Goal: Communication & Community: Answer question/provide support

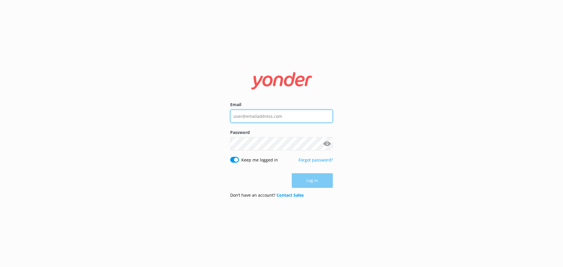
click at [261, 119] on input "Email" at bounding box center [281, 116] width 103 height 13
type input "[PERSON_NAME][EMAIL_ADDRESS][PERSON_NAME][DOMAIN_NAME]"
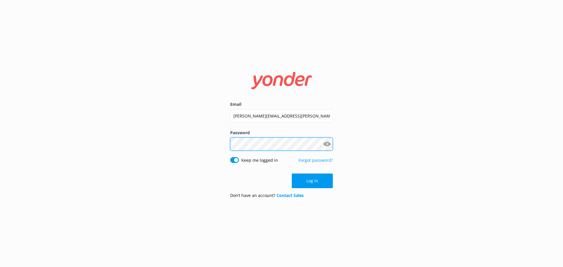
click button "Log in" at bounding box center [312, 181] width 41 height 15
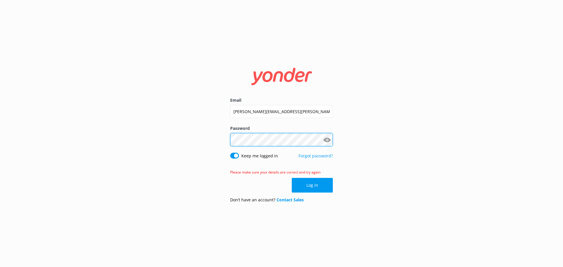
click at [195, 132] on div "Email [PERSON_NAME][EMAIL_ADDRESS][PERSON_NAME][DOMAIN_NAME] Password Show pass…" at bounding box center [281, 133] width 563 height 267
click button "Log in" at bounding box center [312, 185] width 41 height 15
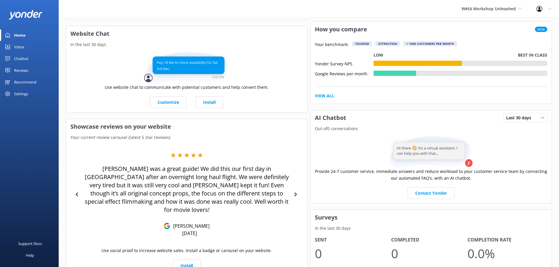
scroll to position [154, 0]
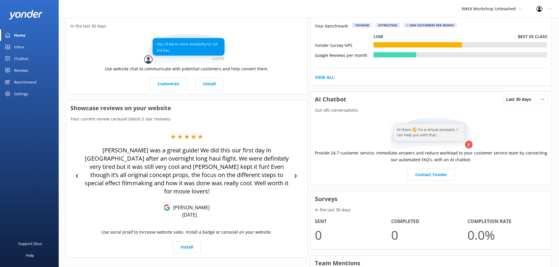
click at [28, 71] on div "Reviews" at bounding box center [21, 71] width 14 height 12
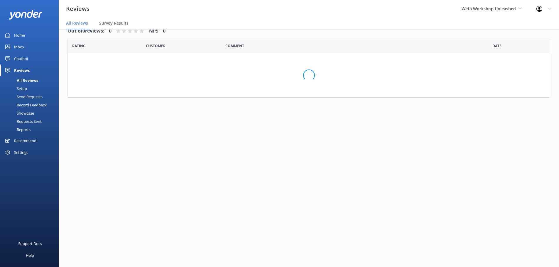
scroll to position [12, 0]
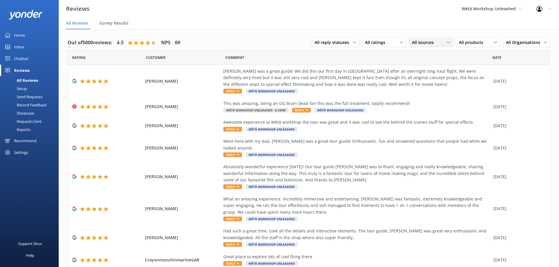
click at [420, 42] on span "All sources" at bounding box center [424, 42] width 25 height 6
click at [420, 121] on link "Google reviews" at bounding box center [435, 126] width 52 height 12
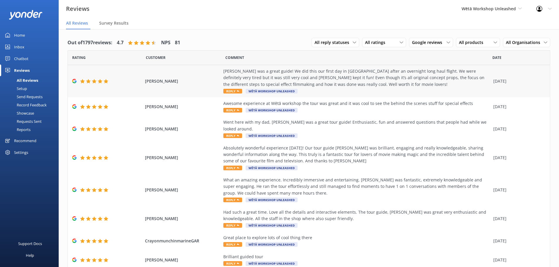
click at [229, 93] on span "Reply" at bounding box center [232, 91] width 19 height 5
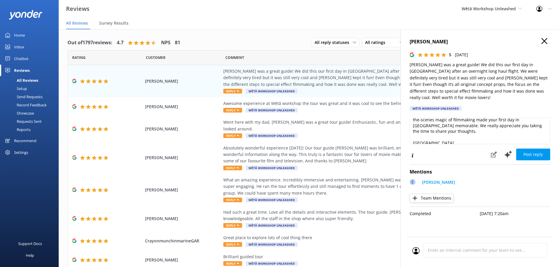
scroll to position [43, 0]
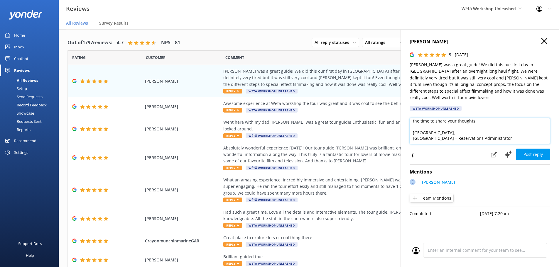
drag, startPoint x: 413, startPoint y: 132, endPoint x: 494, endPoint y: 132, distance: 81.3
click at [494, 132] on textarea "Kia ora! Thank you so much for your wonderful feedback! We're thrilled to hear …" at bounding box center [480, 131] width 141 height 26
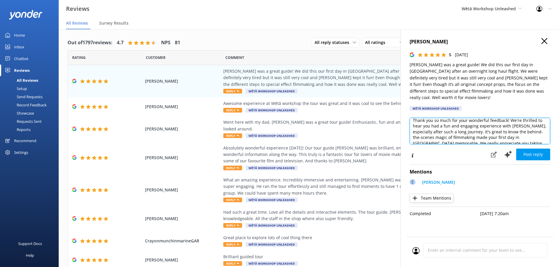
scroll to position [12, 0]
click at [463, 129] on textarea "Kia ora! Thank you so much for your wonderful feedback! We're thrilled to hear …" at bounding box center [480, 131] width 141 height 26
click at [460, 129] on textarea "Kia ora! Thank you so much for your wonderful feedback! We're thrilled to hear …" at bounding box center [480, 131] width 141 height 26
click at [461, 127] on textarea "Kia ora! Thank you so much for your wonderful feedback! We're thrilled to hear …" at bounding box center [480, 131] width 141 height 26
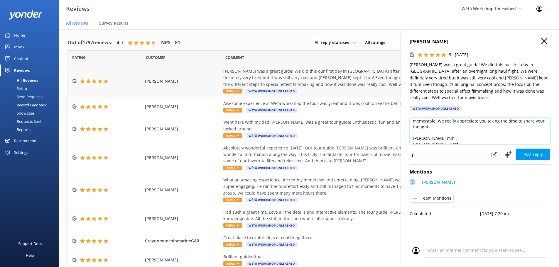
scroll to position [0, 0]
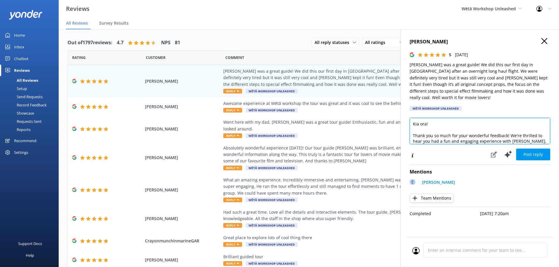
drag, startPoint x: 379, startPoint y: 90, endPoint x: 365, endPoint y: 58, distance: 34.7
click at [365, 58] on div "Out of 1797 reviews: 4.7 NPS 81 All reply statuses All reply statuses Needs a r…" at bounding box center [309, 154] width 500 height 250
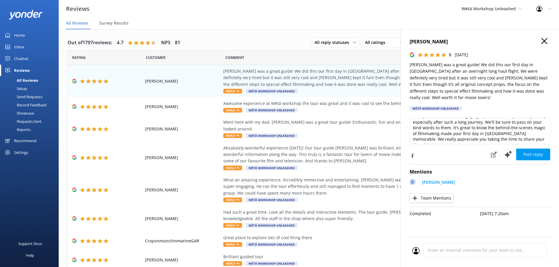
scroll to position [43, 0]
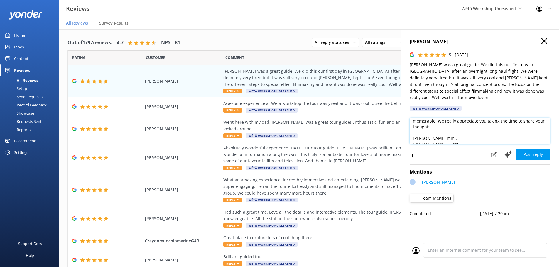
click at [462, 133] on textarea "Kia ora! Thank you so much for your wonderful feedback! We're thrilled to hear …" at bounding box center [480, 131] width 141 height 26
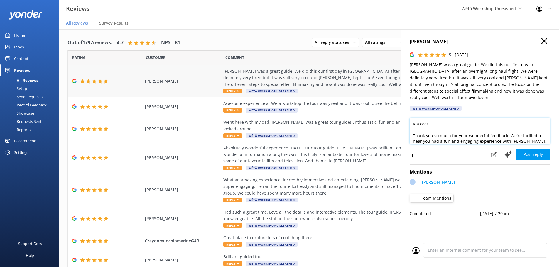
drag, startPoint x: 460, startPoint y: 134, endPoint x: 294, endPoint y: 75, distance: 175.9
click at [296, 67] on div "Out of 1797 reviews: 4.7 NPS 81 All reply statuses All reply statuses Needs a r…" at bounding box center [309, 154] width 500 height 250
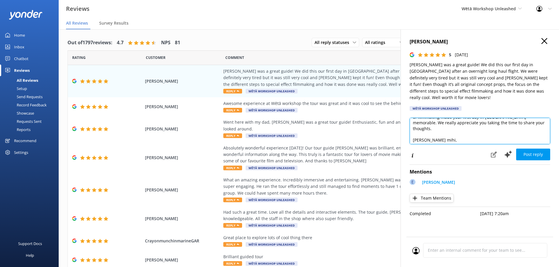
scroll to position [43, 0]
click at [462, 123] on textarea "Kia ora! Thank you so much for your wonderful feedback! We're thrilled to hear …" at bounding box center [480, 131] width 141 height 26
click at [446, 127] on textarea "Kia ora! Thank you so much for your wonderful feedback! We're thrilled to hear …" at bounding box center [480, 131] width 141 height 26
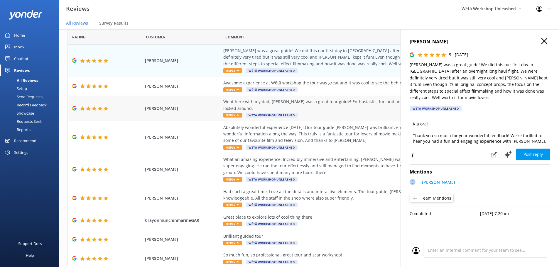
scroll to position [0, 0]
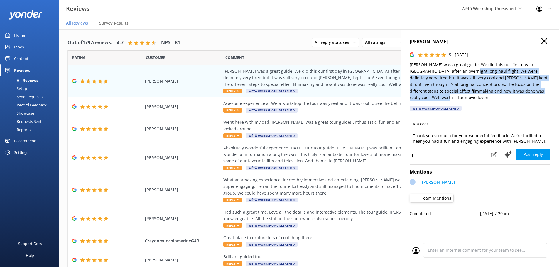
drag, startPoint x: 521, startPoint y: 91, endPoint x: 445, endPoint y: 70, distance: 78.8
click at [445, 70] on p "[PERSON_NAME] was a great guide! We did this our first day in [GEOGRAPHIC_DATA]…" at bounding box center [480, 81] width 141 height 39
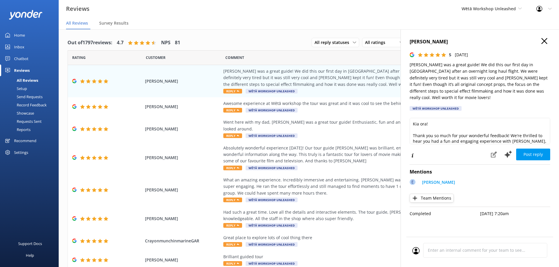
scroll to position [43, 0]
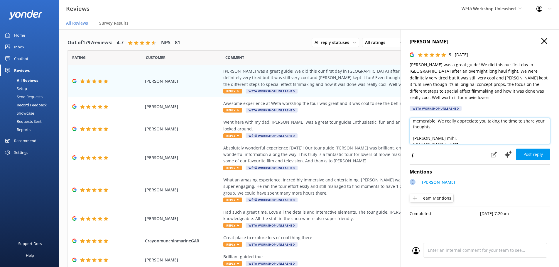
click at [536, 119] on textarea "Kia ora! Thank you so much for your wonderful feedback! We're thrilled to hear …" at bounding box center [480, 131] width 141 height 26
click at [535, 118] on textarea "Kia ora! Thank you so much for your wonderful feedback! We're thrilled to hear …" at bounding box center [480, 131] width 141 height 26
type textarea "Kia ora! Thank you so much for your wonderful feedback! We're thrilled to hear …"
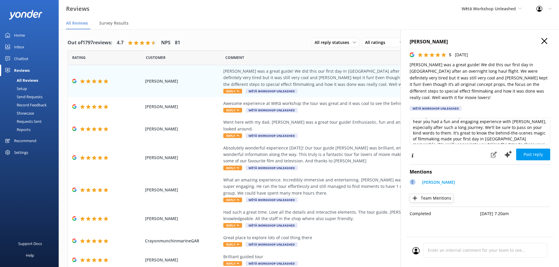
scroll to position [49, 0]
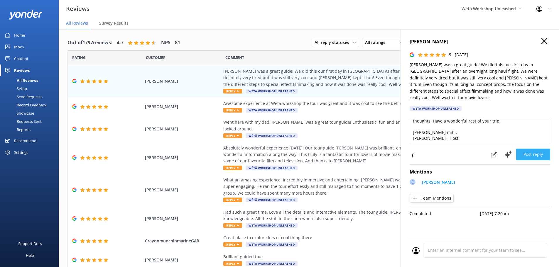
click at [539, 149] on button "Post reply" at bounding box center [533, 155] width 34 height 12
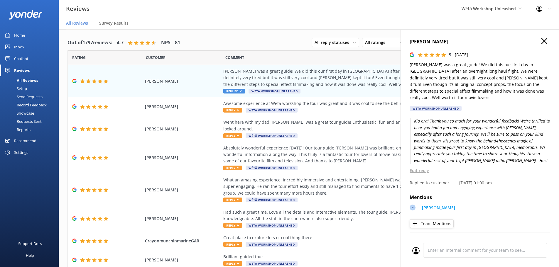
click at [542, 40] on icon "button" at bounding box center [544, 41] width 6 height 6
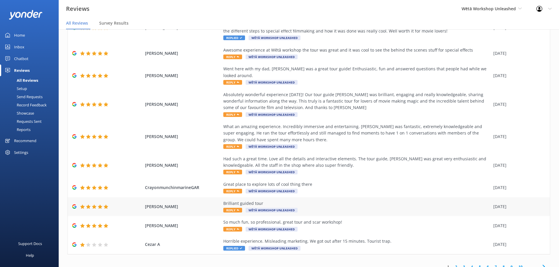
scroll to position [12, 0]
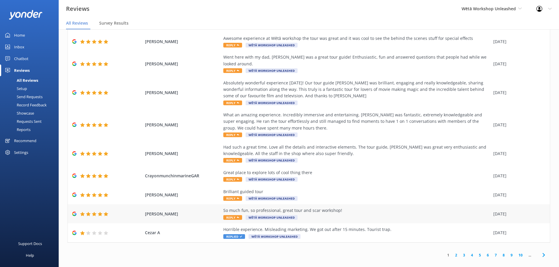
click at [230, 215] on span "Reply" at bounding box center [232, 217] width 19 height 5
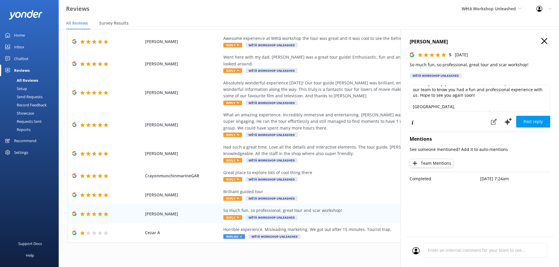
scroll to position [20, 0]
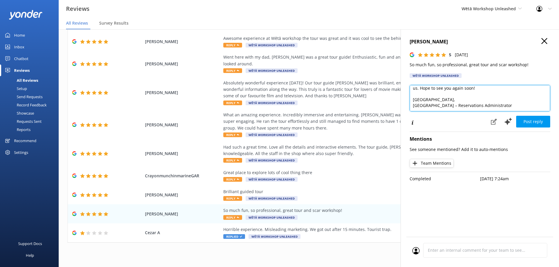
drag, startPoint x: 497, startPoint y: 104, endPoint x: 401, endPoint y: 106, distance: 95.4
click at [401, 106] on div "[PERSON_NAME] 5 [DATE] So much fun, so professional, great tour and scar worksh…" at bounding box center [480, 162] width 158 height 267
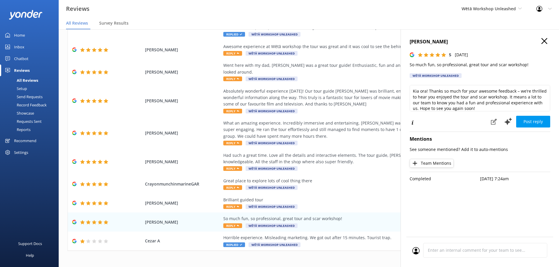
scroll to position [0, 0]
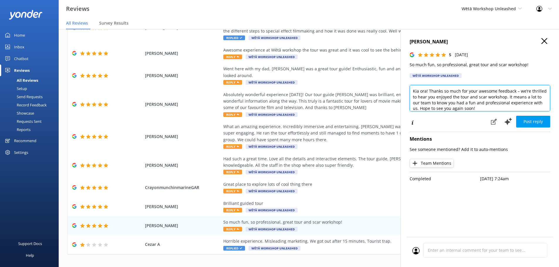
click at [499, 97] on textarea "Kia ora! Thanks so much for your awesome feedback – we’re thrilled to hear you …" at bounding box center [480, 98] width 141 height 26
click at [475, 96] on textarea "Kia ora! Thanks so much for your awesome feedback – we’re thrilled to hear you …" at bounding box center [480, 98] width 141 height 26
click at [415, 102] on textarea "Kia ora! Thanks so much for your awesome feedback – we’re thrilled to hear you …" at bounding box center [480, 98] width 141 height 26
click at [491, 95] on textarea "Kia ora! Thanks so much for your awesome feedback – we’re thrilled to hear you …" at bounding box center [480, 98] width 141 height 26
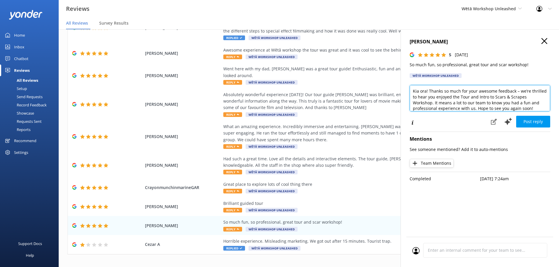
click at [429, 89] on textarea "Kia ora! Thanks so much for your awesome feedback – we’re thrilled to hear you …" at bounding box center [480, 98] width 141 height 26
type textarea "Kia ora! Thanks so much for your awesome feedback – we’re thrilled to hear you …"
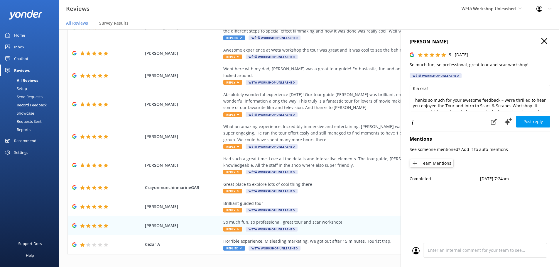
scroll to position [32, 0]
click at [534, 122] on button "Post reply" at bounding box center [533, 122] width 34 height 12
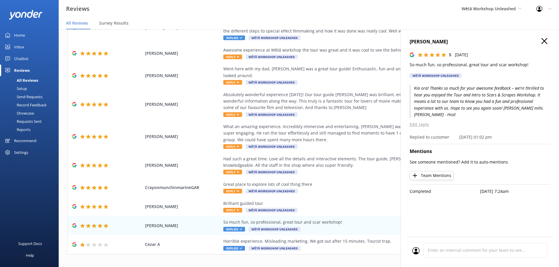
click at [541, 40] on h4 "[PERSON_NAME]" at bounding box center [480, 42] width 141 height 8
click at [543, 39] on icon "button" at bounding box center [544, 41] width 6 height 6
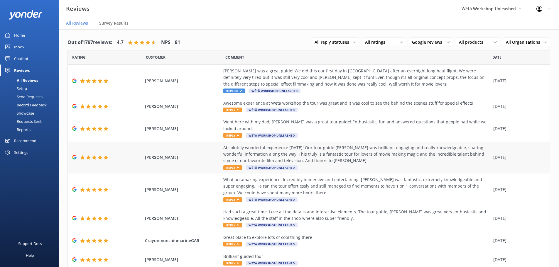
scroll to position [0, 0]
click at [226, 112] on span "Reply" at bounding box center [232, 110] width 19 height 5
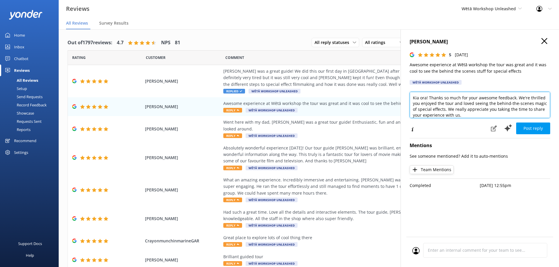
click at [428, 99] on textarea "Kia ora! Thanks so much for your awesome feedback. We're thrilled you enjoyed t…" at bounding box center [480, 105] width 141 height 26
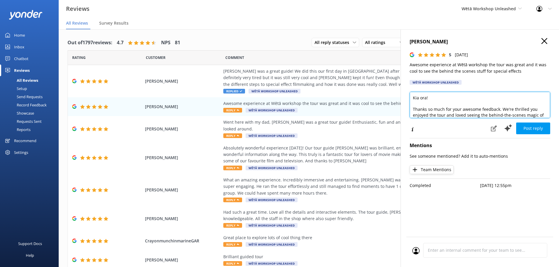
scroll to position [32, 0]
drag, startPoint x: 487, startPoint y: 112, endPoint x: 402, endPoint y: 110, distance: 84.2
click at [402, 110] on div "[PERSON_NAME] 5 [DATE] Awesome experience at Wētā workshop the tour was great a…" at bounding box center [480, 162] width 158 height 267
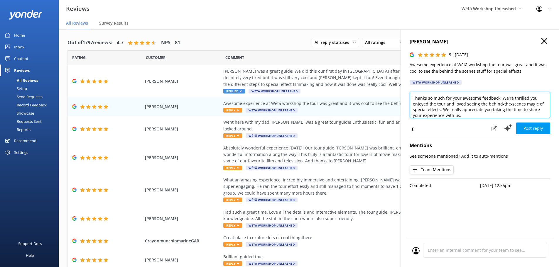
scroll to position [2, 0]
click at [457, 109] on textarea "Kia ora! Thanks so much for your awesome feedback. We're thrilled you enjoyed t…" at bounding box center [480, 105] width 141 height 26
click at [474, 109] on textarea "Kia ora! Thanks so much for your awesome feedback. We're thrilled you enjoyed t…" at bounding box center [480, 105] width 141 height 26
click at [494, 107] on textarea "Kia ora! Thanks so much for your awesome feedback. We're thrilled you enjoyed t…" at bounding box center [480, 105] width 141 height 26
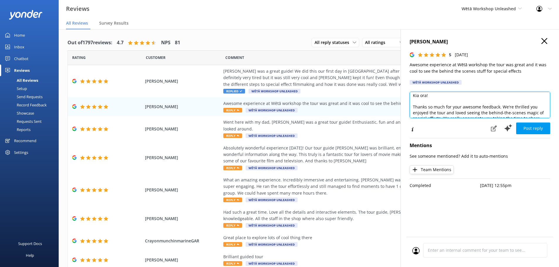
click at [502, 106] on textarea "Kia ora! Thanks so much for your awesome feedback. We're thrilled you enjoyed t…" at bounding box center [480, 105] width 141 height 26
click at [490, 109] on textarea "Kia ora! Thanks so much for your awesome feedback. We're thrilled you enjoyed t…" at bounding box center [480, 105] width 141 height 26
click at [439, 106] on textarea "Kia ora! Thanks so much for your awesome feedback. We're thrilled you enjoyed t…" at bounding box center [480, 105] width 141 height 26
click at [483, 105] on textarea "Kia ora! Thanks so much for your awesome feedback. We're thrilled you enjoyed t…" at bounding box center [480, 105] width 141 height 26
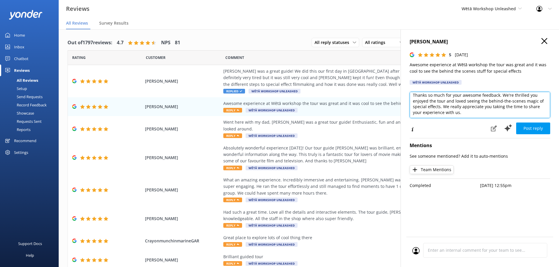
click at [513, 106] on textarea "Kia ora! Thanks so much for your awesome feedback. We're thrilled you enjoyed t…" at bounding box center [480, 105] width 141 height 26
click at [414, 107] on textarea "Kia ora! Thanks so much for your awesome feedback. We're thrilled you enjoyed t…" at bounding box center [480, 105] width 141 height 26
click at [462, 104] on textarea "Kia ora! Thanks so much for your awesome feedback. We're thrilled you enjoyed t…" at bounding box center [480, 105] width 141 height 26
click at [477, 108] on textarea "Kia ora! Thanks so much for your awesome feedback. We're thrilled you enjoyed t…" at bounding box center [480, 105] width 141 height 26
drag, startPoint x: 478, startPoint y: 113, endPoint x: 477, endPoint y: 118, distance: 5.5
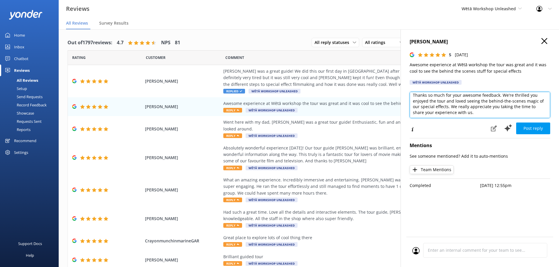
click at [478, 114] on textarea "Kia ora! Thanks so much for your awesome feedback. We're thrilled you enjoyed t…" at bounding box center [480, 105] width 141 height 26
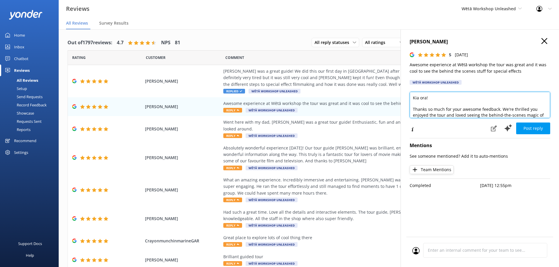
scroll to position [32, 0]
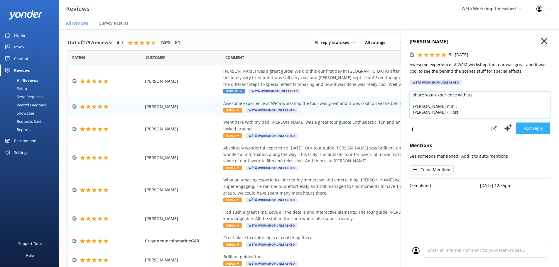
type textarea "Kia ora! Thanks so much for your awesome feedback. We're thrilled you enjoyed t…"
click at [536, 129] on button "Post reply" at bounding box center [533, 129] width 34 height 12
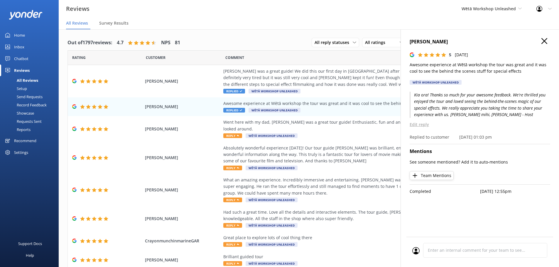
click at [544, 41] on use "button" at bounding box center [544, 41] width 6 height 6
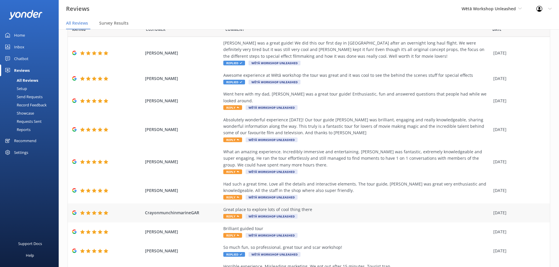
scroll to position [53, 0]
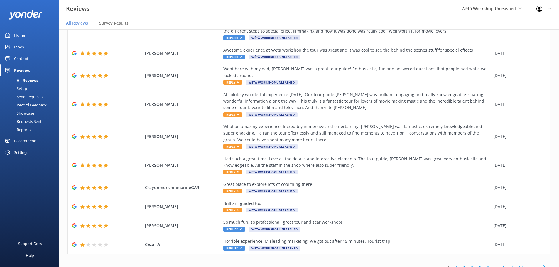
click at [542, 264] on icon at bounding box center [543, 267] width 7 height 7
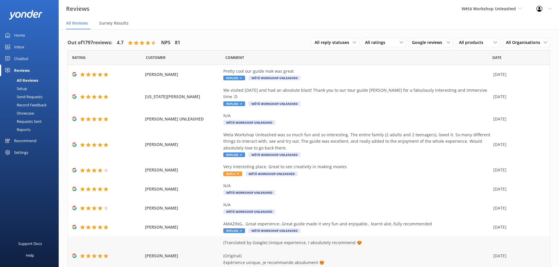
scroll to position [47, 0]
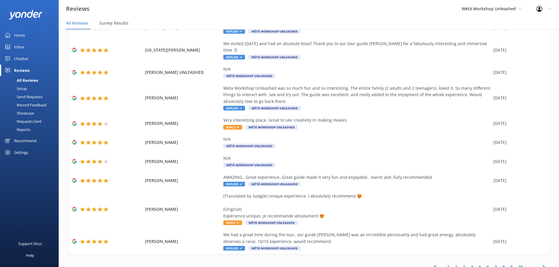
click at [435, 262] on span at bounding box center [434, 267] width 13 height 13
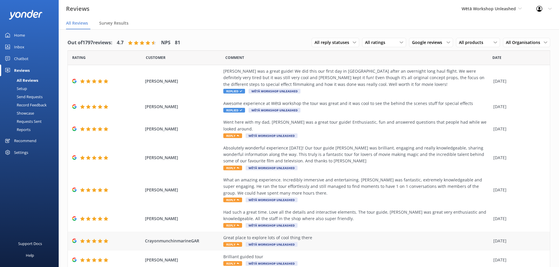
scroll to position [53, 0]
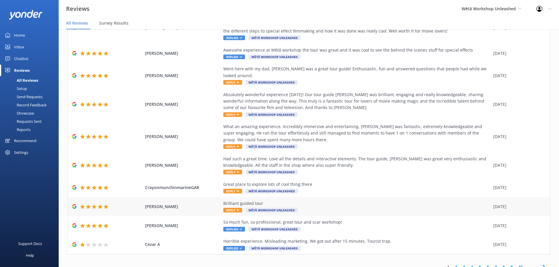
click at [231, 208] on span "Reply" at bounding box center [232, 210] width 19 height 5
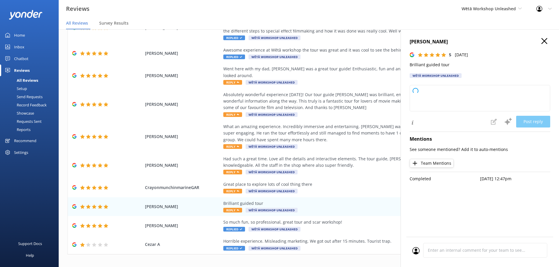
type textarea "Kia ora! Thank you so much for your wonderful feedback! We're thrilled to hear …"
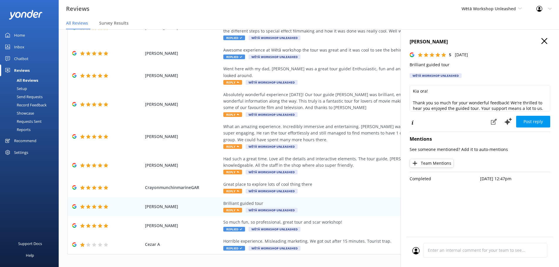
scroll to position [20, 0]
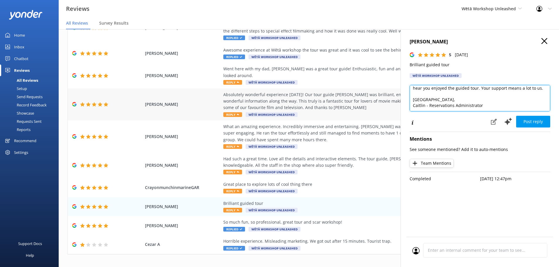
drag, startPoint x: 487, startPoint y: 105, endPoint x: 396, endPoint y: 106, distance: 90.7
click at [396, 106] on div "Out of 1797 reviews: 4.7 NPS 81 All reply statuses All reply statuses Needs a r…" at bounding box center [309, 154] width 500 height 250
click at [543, 42] on icon "button" at bounding box center [544, 41] width 6 height 6
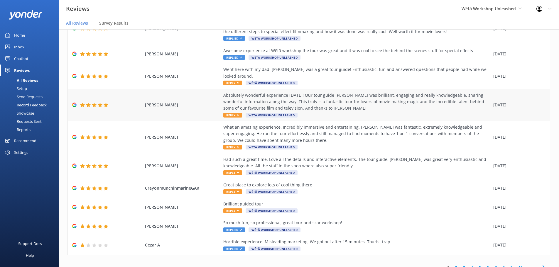
scroll to position [53, 0]
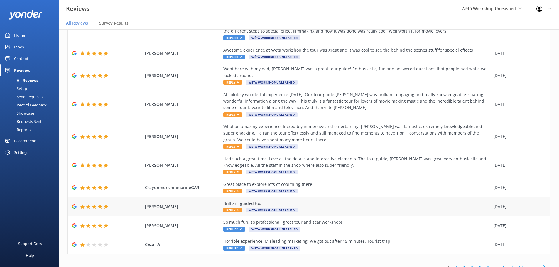
click at [231, 208] on span "Reply" at bounding box center [232, 210] width 19 height 5
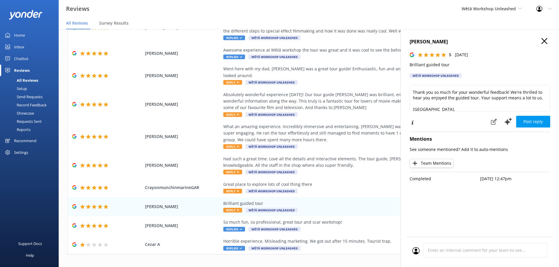
scroll to position [20, 0]
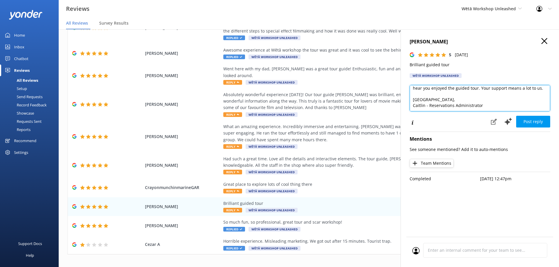
drag, startPoint x: 489, startPoint y: 104, endPoint x: 407, endPoint y: 108, distance: 82.3
click at [407, 108] on div "[PERSON_NAME] 5 [DATE] Brilliant guided tour Wētā Workshop Unleashed Kia ora, T…" at bounding box center [480, 162] width 158 height 267
click at [454, 89] on textarea "Kia ora, Thank you so much for your wonderful feedback! We're thrilled to hear …" at bounding box center [480, 98] width 141 height 26
type textarea "Kia ora, Thank you so much for your wonderful feedback! We're thrilled to hear …"
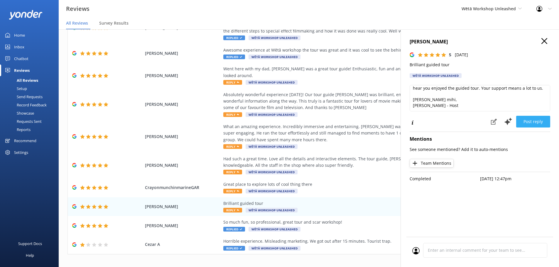
click at [536, 120] on button "Post reply" at bounding box center [533, 122] width 34 height 12
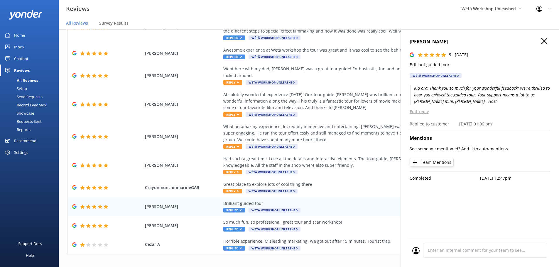
click at [542, 40] on icon "button" at bounding box center [544, 41] width 6 height 6
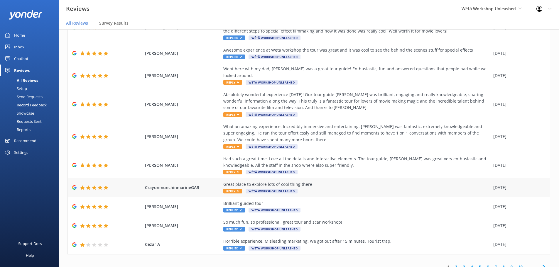
click at [231, 189] on span "Reply" at bounding box center [232, 191] width 19 height 5
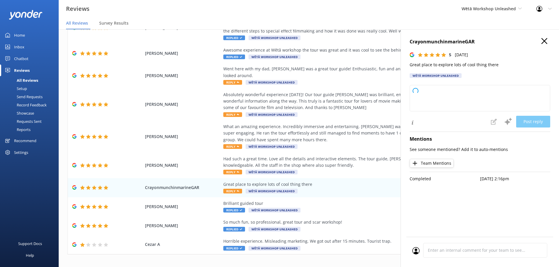
type textarea "Kia ora! Thanks so much for your awesome feedback – we’re glad you enjoyed expl…"
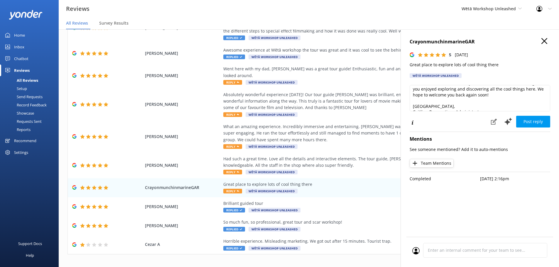
scroll to position [15, 0]
click at [546, 40] on icon "button" at bounding box center [544, 41] width 6 height 6
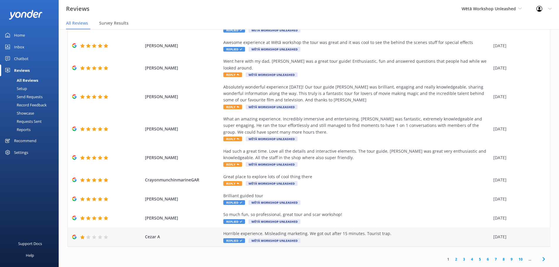
scroll to position [12, 0]
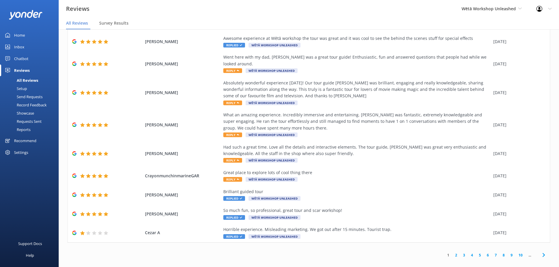
click at [452, 253] on link "2" at bounding box center [456, 256] width 8 height 6
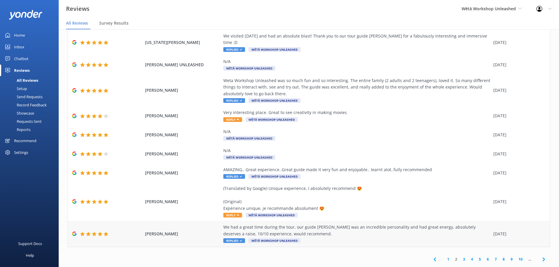
scroll to position [12, 0]
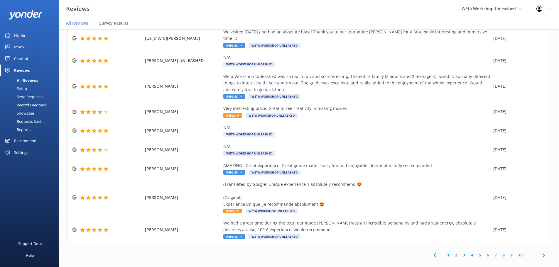
click at [445, 253] on link "1" at bounding box center [448, 256] width 8 height 6
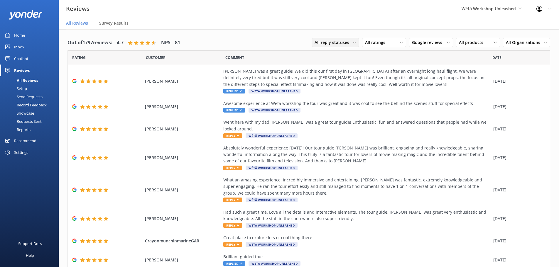
click at [344, 44] on span "All reply statuses" at bounding box center [334, 42] width 38 height 6
click at [415, 43] on span "Google reviews" at bounding box center [429, 42] width 34 height 6
click at [439, 45] on span "Google reviews" at bounding box center [429, 42] width 34 height 6
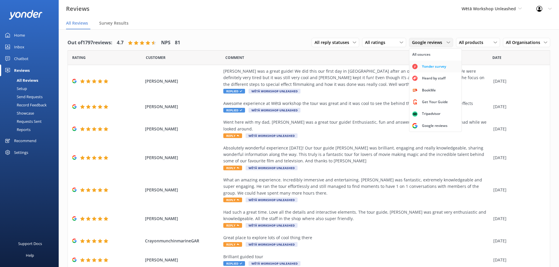
click at [433, 65] on div "Yonder survey" at bounding box center [434, 67] width 33 height 6
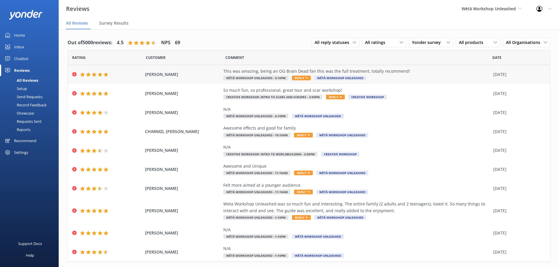
click at [292, 79] on span "Reply" at bounding box center [301, 78] width 19 height 5
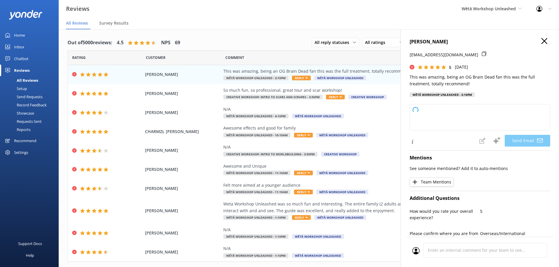
type textarea "Kia [PERSON_NAME], Thank you so much for your awesome feedback! We're thrilled …"
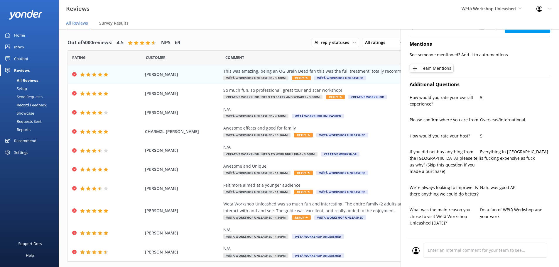
scroll to position [147, 0]
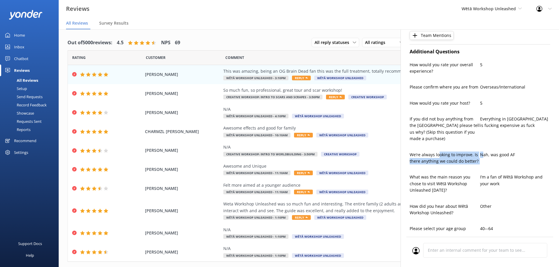
drag, startPoint x: 439, startPoint y: 156, endPoint x: 481, endPoint y: 161, distance: 42.6
click at [481, 161] on div "We’re always looking to improve. Is there anything we could do better? Nah, was…" at bounding box center [480, 161] width 141 height 19
click at [481, 161] on div "Nah, was good AF" at bounding box center [515, 161] width 70 height 19
drag, startPoint x: 441, startPoint y: 155, endPoint x: 510, endPoint y: 150, distance: 69.1
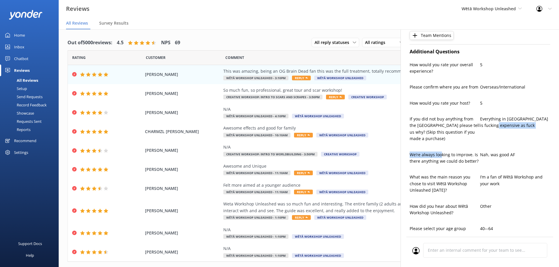
click at [506, 144] on div "Additional Questions How would you rate your overall experience? 5 Please confi…" at bounding box center [480, 142] width 141 height 194
click at [510, 153] on p "Nah, was good AF" at bounding box center [515, 155] width 70 height 6
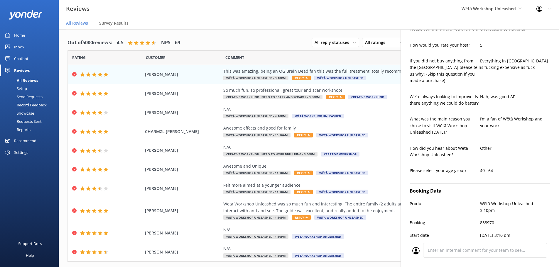
scroll to position [176, 0]
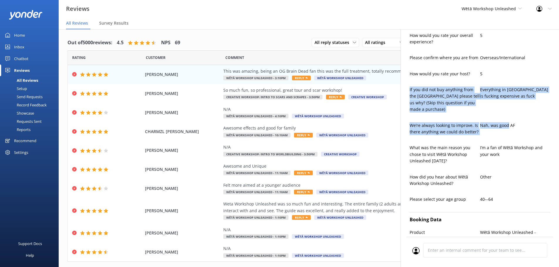
drag, startPoint x: 506, startPoint y: 130, endPoint x: 404, endPoint y: 88, distance: 110.4
click at [404, 88] on div "[PERSON_NAME] [EMAIL_ADDRESS][DOMAIN_NAME] 5 [DATE] This was amazing, being an …" at bounding box center [480, 162] width 158 height 267
click at [499, 129] on div "Nah, was good AF" at bounding box center [515, 131] width 70 height 19
drag, startPoint x: 514, startPoint y: 126, endPoint x: 405, endPoint y: 86, distance: 115.9
click at [405, 86] on div "[PERSON_NAME] [EMAIL_ADDRESS][DOMAIN_NAME] 5 [DATE] This was amazing, being an …" at bounding box center [480, 162] width 158 height 267
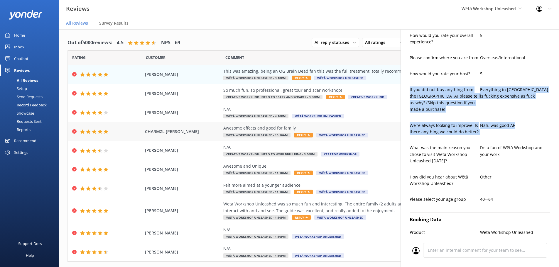
copy div "If you did not buy anything from the [GEOGRAPHIC_DATA] please tell us why? (Ski…"
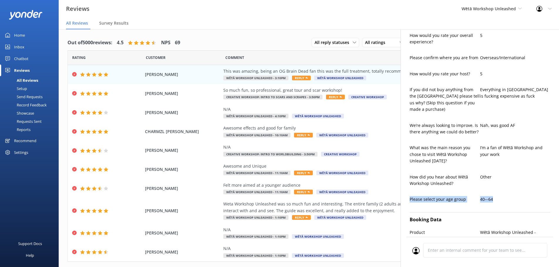
drag, startPoint x: 463, startPoint y: 196, endPoint x: 408, endPoint y: 198, distance: 55.5
click at [408, 198] on div "[PERSON_NAME] [EMAIL_ADDRESS][DOMAIN_NAME] 5 [DATE] This was amazing, being an …" at bounding box center [480, 162] width 158 height 267
copy div "Please select your age group [DEMOGRAPHIC_DATA]"
drag, startPoint x: 506, startPoint y: 177, endPoint x: 502, endPoint y: 179, distance: 5.0
click at [506, 177] on p "Other" at bounding box center [515, 177] width 70 height 6
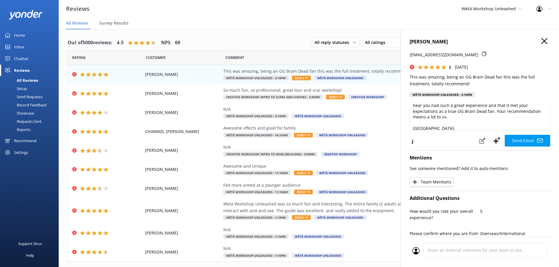
scroll to position [32, 0]
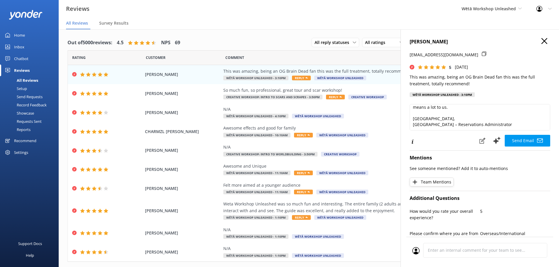
click at [543, 41] on icon "button" at bounding box center [544, 41] width 6 height 6
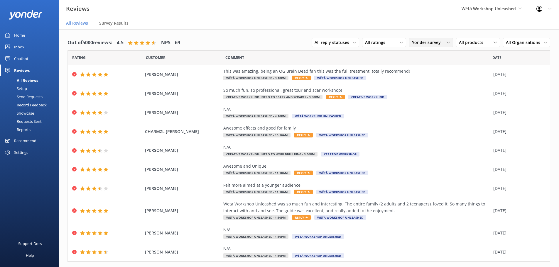
click at [436, 47] on div "Yonder survey All sources Yonder survey Heard by staff BookMe Get Your Guide Tr…" at bounding box center [431, 42] width 44 height 9
click at [430, 115] on div "Tripadvisor" at bounding box center [431, 114] width 27 height 6
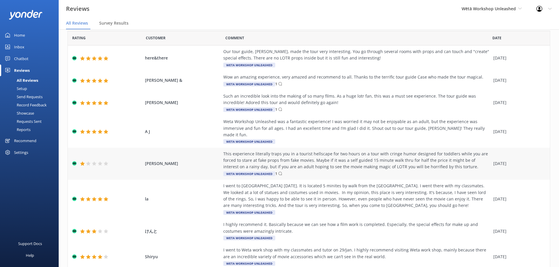
scroll to position [0, 0]
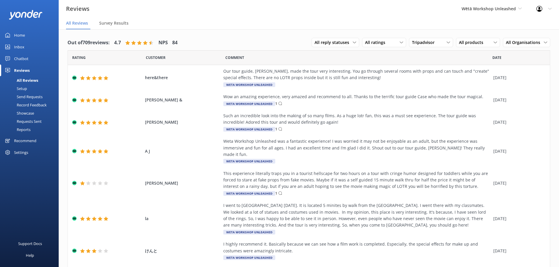
click at [22, 150] on div "Settings" at bounding box center [21, 153] width 14 height 12
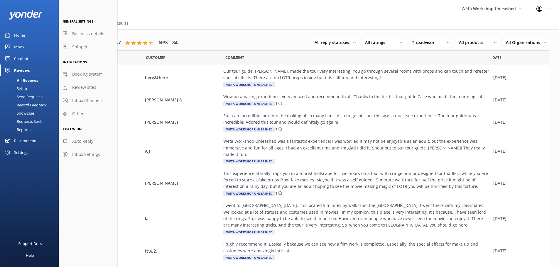
click at [22, 150] on div "Settings" at bounding box center [21, 153] width 14 height 12
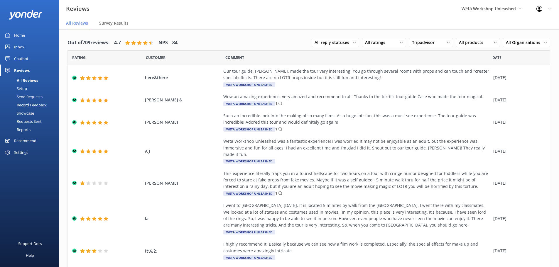
click at [20, 58] on div "Chatbot" at bounding box center [21, 59] width 14 height 12
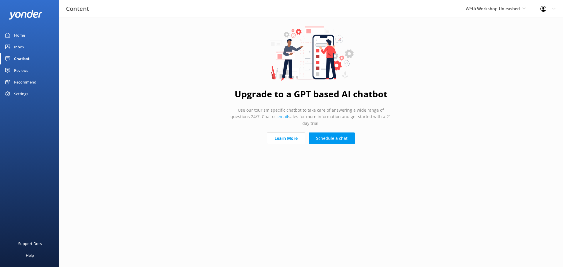
click at [23, 47] on div "Inbox" at bounding box center [19, 47] width 10 height 12
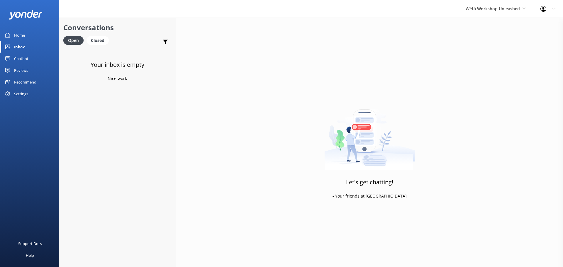
click at [23, 37] on div "Home" at bounding box center [19, 35] width 11 height 12
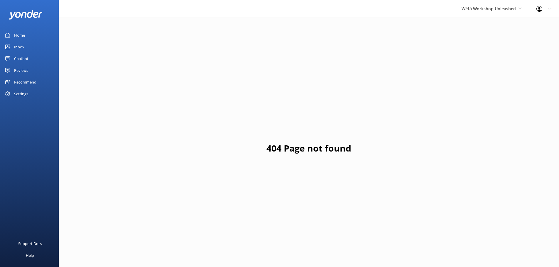
click at [28, 70] on div "Reviews" at bounding box center [21, 71] width 14 height 12
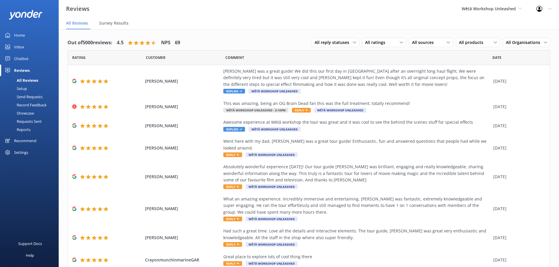
click at [26, 36] on link "Home" at bounding box center [29, 35] width 59 height 12
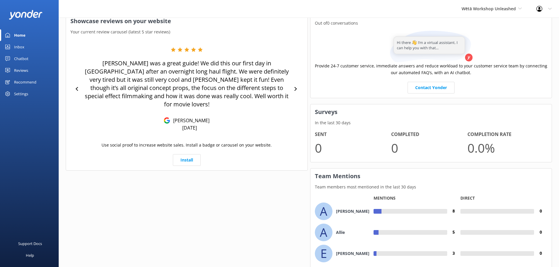
scroll to position [281, 0]
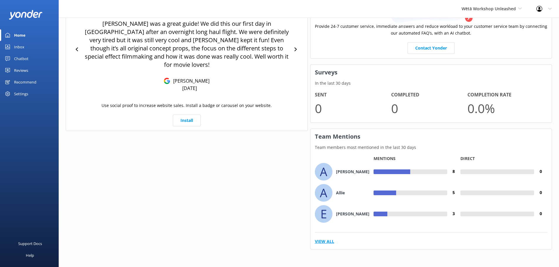
click at [326, 244] on link "View All" at bounding box center [324, 242] width 19 height 6
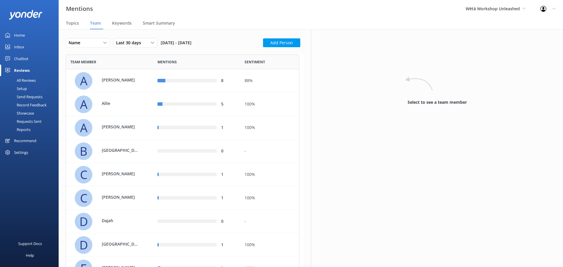
scroll to position [621, 229]
click at [135, 40] on span "Last 30 days" at bounding box center [130, 43] width 28 height 6
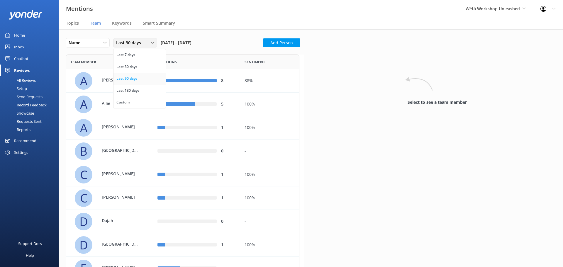
click at [138, 77] on link "Last 90 days" at bounding box center [140, 79] width 52 height 12
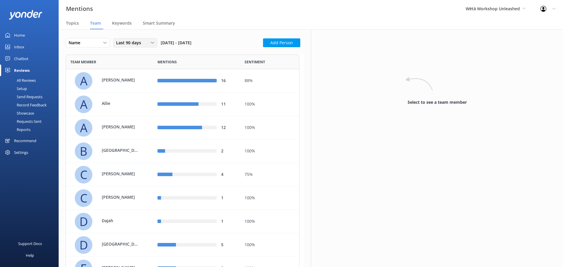
click at [135, 45] on span "Last 90 days" at bounding box center [130, 43] width 28 height 6
click at [129, 58] on link "Last 7 days" at bounding box center [140, 55] width 52 height 12
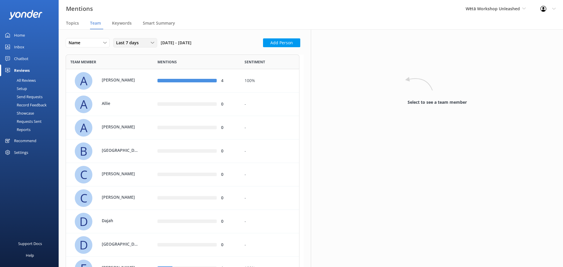
click at [135, 39] on div "Last 7 days Last 7 days Last 30 days Last 90 days Last 180 days Custom" at bounding box center [135, 42] width 44 height 9
click at [136, 90] on div "Last 180 days" at bounding box center [127, 91] width 23 height 6
click at [136, 43] on span "Last 180 days" at bounding box center [131, 43] width 31 height 6
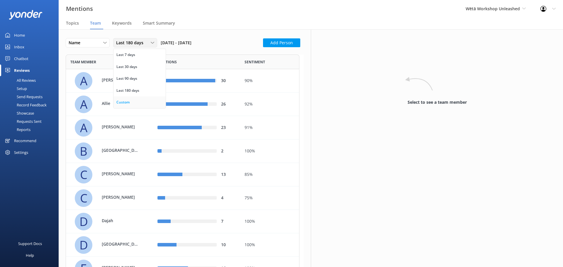
click at [132, 102] on link "Custom" at bounding box center [140, 103] width 52 height 12
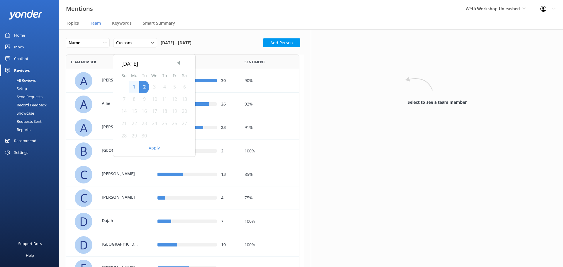
click at [181, 63] on span "Previous Month" at bounding box center [178, 63] width 6 height 6
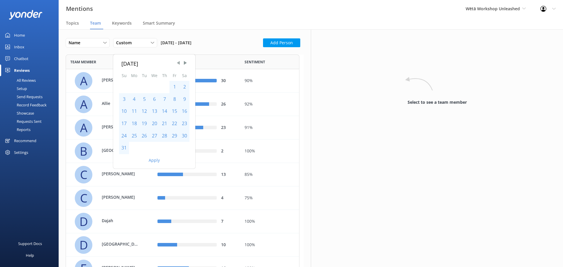
click at [181, 63] on span "Previous Month" at bounding box center [178, 63] width 6 height 6
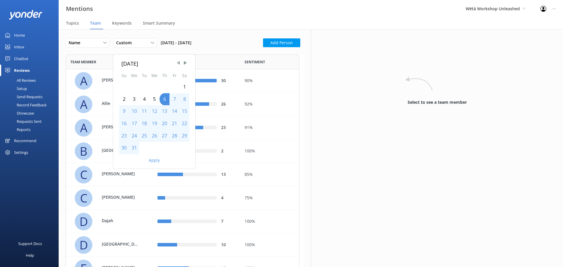
click at [181, 63] on span "Previous Month" at bounding box center [178, 63] width 6 height 6
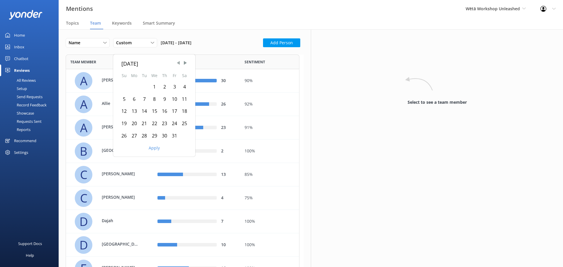
click at [181, 63] on span "Previous Month" at bounding box center [178, 63] width 6 height 6
click at [184, 64] on span "Next Month" at bounding box center [186, 63] width 6 height 6
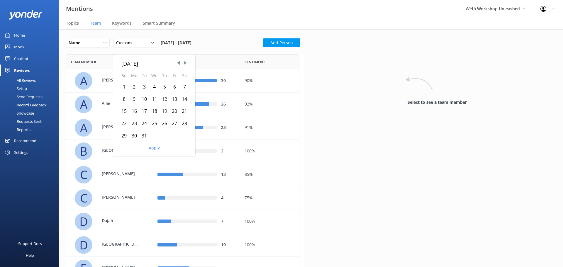
click at [124, 87] on div "1" at bounding box center [124, 87] width 10 height 12
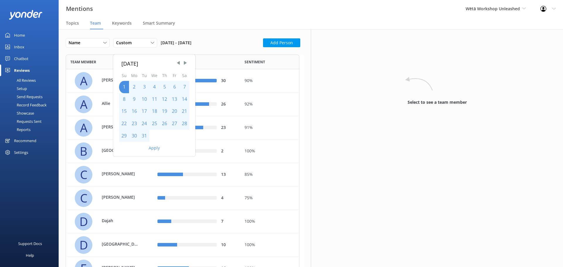
drag, startPoint x: 154, startPoint y: 147, endPoint x: 159, endPoint y: 143, distance: 5.8
click at [154, 148] on button "Apply" at bounding box center [154, 148] width 11 height 4
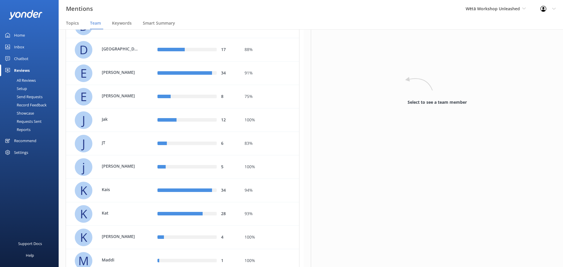
scroll to position [0, 0]
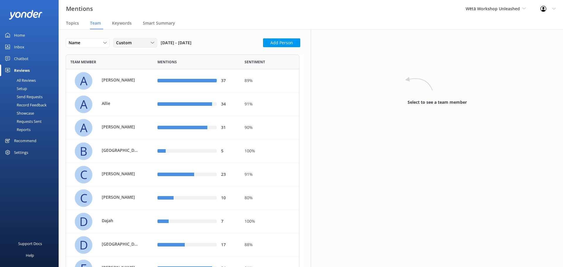
click at [126, 42] on span "Custom" at bounding box center [125, 43] width 19 height 6
click at [134, 92] on div "Last 180 days" at bounding box center [127, 91] width 23 height 6
click at [30, 77] on div "All Reviews" at bounding box center [20, 80] width 32 height 8
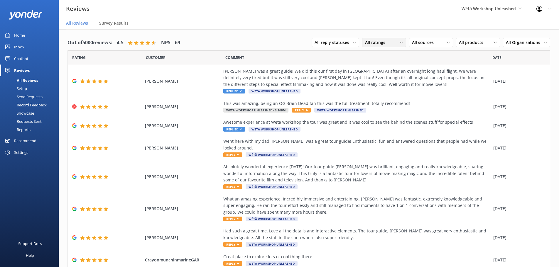
click at [385, 40] on div "All ratings" at bounding box center [384, 42] width 41 height 6
click at [439, 40] on div "All sources" at bounding box center [431, 42] width 41 height 6
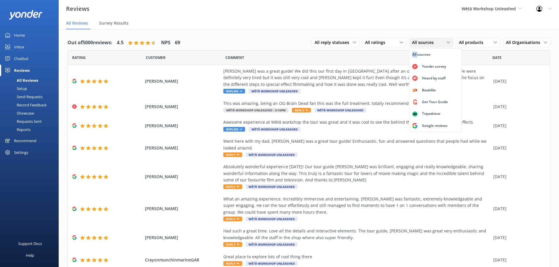
click at [439, 40] on div "All sources" at bounding box center [431, 42] width 41 height 6
click at [415, 41] on span "All sources" at bounding box center [424, 42] width 25 height 6
click at [418, 66] on div "Yonder survey" at bounding box center [434, 67] width 33 height 6
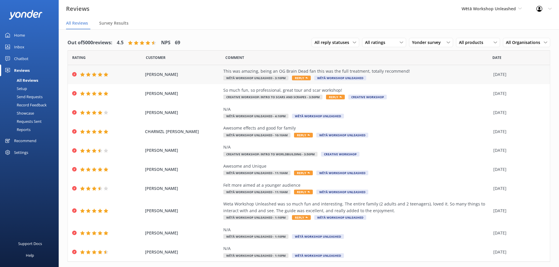
click at [294, 76] on span "Reply" at bounding box center [301, 78] width 19 height 5
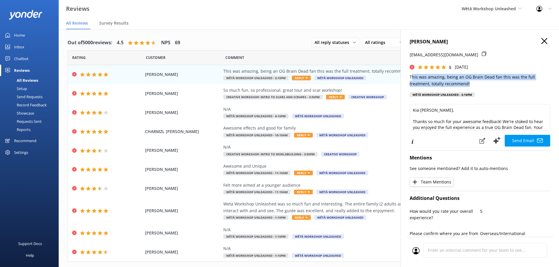
drag, startPoint x: 413, startPoint y: 75, endPoint x: 499, endPoint y: 81, distance: 87.1
click at [499, 81] on p "This was amazing, being an OG Brain Dead fan this was the full treatment, total…" at bounding box center [480, 80] width 141 height 13
click at [486, 81] on p "This was amazing, being an OG Brain Dead fan this was the full treatment, total…" at bounding box center [480, 80] width 141 height 13
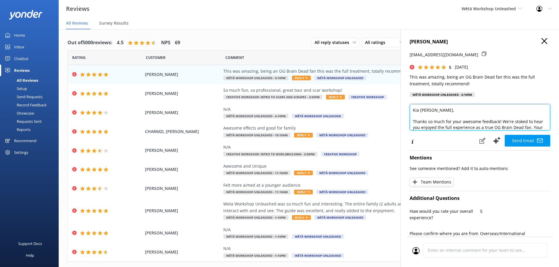
drag, startPoint x: 417, startPoint y: 117, endPoint x: 504, endPoint y: 115, distance: 87.8
click at [497, 112] on textarea "Kia ora David, Thanks so much for your awesome feedback! We're stoked to hear y…" at bounding box center [480, 117] width 141 height 26
click at [512, 124] on textarea "Kia ora David, Thanks so much for your awesome feedback! We're stoked to hear y…" at bounding box center [480, 117] width 141 height 26
click at [497, 128] on textarea "Kia ora David, Thanks so much for your awesome feedback! We're stoked to hear y…" at bounding box center [480, 117] width 141 height 26
click at [487, 123] on textarea "Kia ora David, Thanks so much for your awesome feedback! We're stoked to hear y…" at bounding box center [480, 117] width 141 height 26
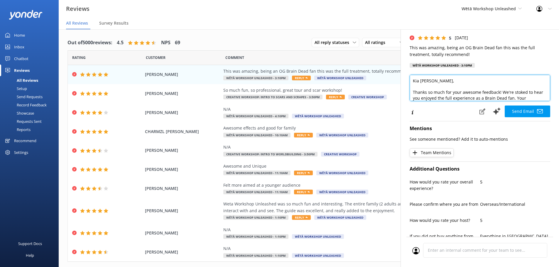
click at [491, 96] on textarea "Kia ora David, Thanks so much for your awesome feedback! We're stoked to hear y…" at bounding box center [480, 88] width 141 height 26
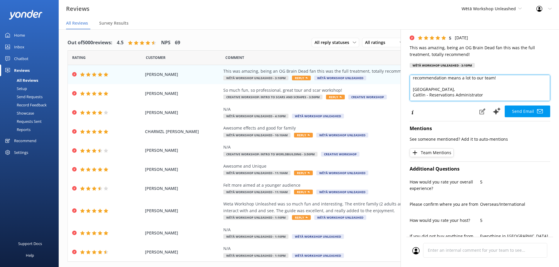
drag, startPoint x: 490, startPoint y: 93, endPoint x: 413, endPoint y: 99, distance: 77.1
click at [413, 99] on textarea "Kia ora David, Thanks so much for your awesome feedback! We're stoked to hear y…" at bounding box center [480, 88] width 141 height 26
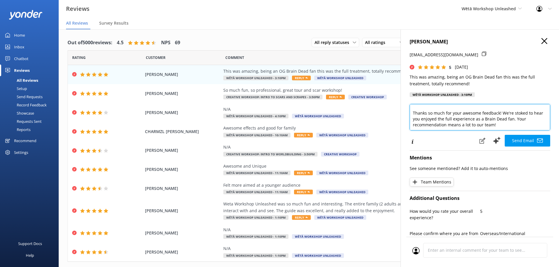
scroll to position [0, 0]
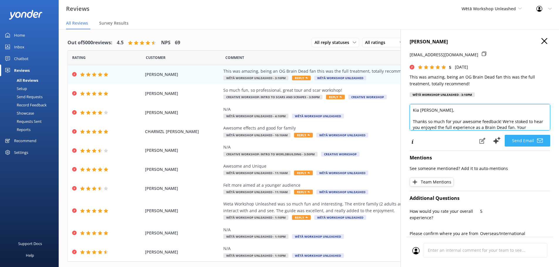
type textarea "Kia ora David, Thanks so much for your awesome feedback! We're stoked to hear y…"
click at [529, 141] on button "Send Email" at bounding box center [527, 141] width 45 height 12
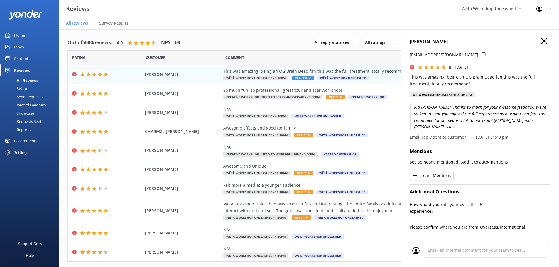
click at [541, 41] on icon "button" at bounding box center [544, 41] width 6 height 6
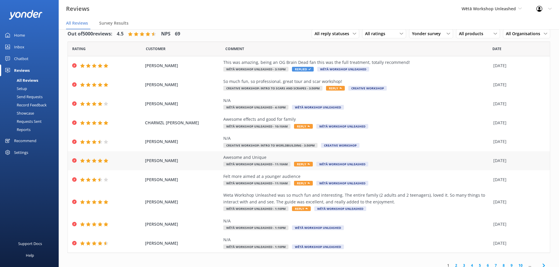
scroll to position [14, 0]
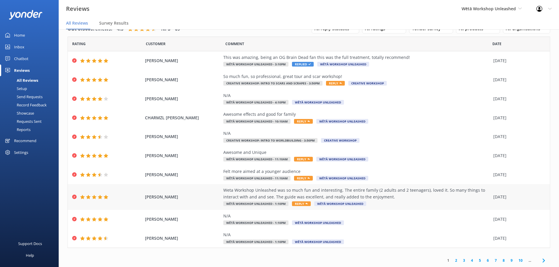
click at [294, 204] on span "Reply" at bounding box center [301, 204] width 19 height 5
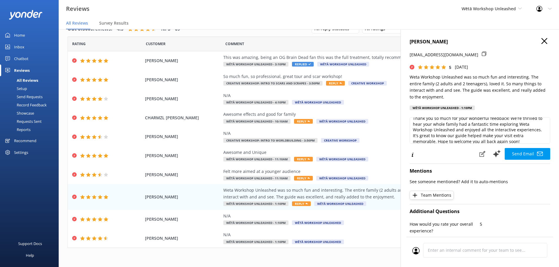
scroll to position [8, 0]
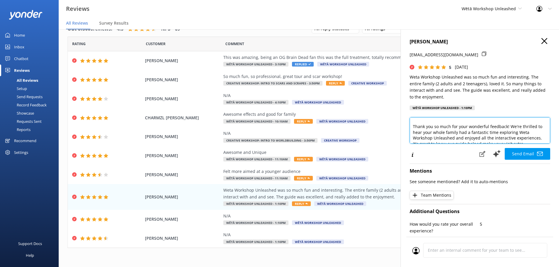
click at [454, 128] on textarea "Kia ora Julia, Thank you so much for your wonderful feedback! We're thrilled to…" at bounding box center [480, 130] width 141 height 26
click at [488, 139] on textarea "Kia ora Julia, Thank you so much for your wonderful feedback! We're thrilled to…" at bounding box center [480, 130] width 141 height 26
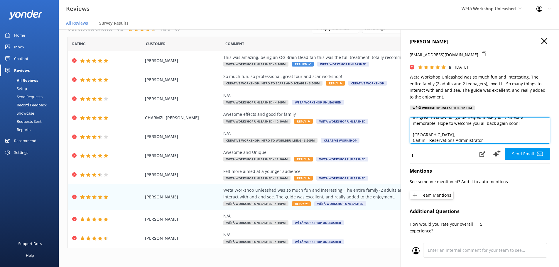
scroll to position [38, 0]
drag, startPoint x: 486, startPoint y: 138, endPoint x: 403, endPoint y: 148, distance: 84.2
click at [403, 148] on div "JULIA EGLINTON jaeglinton@outlook.com 5 Fri, 22nd Aug 2025 Weta Workshop Unleas…" at bounding box center [480, 162] width 158 height 267
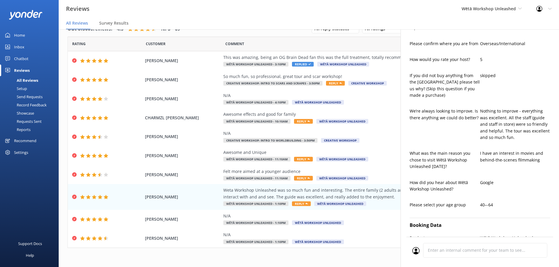
scroll to position [205, 0]
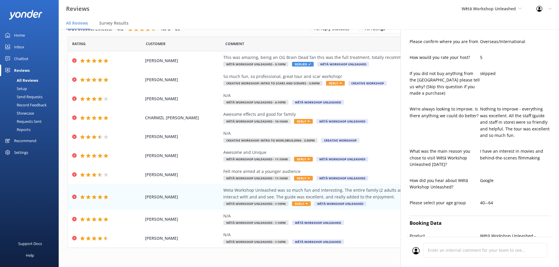
type textarea "Kia ora Julia, Thank you so much for your wonderful feedback! We're thrilled to…"
drag, startPoint x: 486, startPoint y: 108, endPoint x: 515, endPoint y: 130, distance: 36.2
click at [515, 130] on p "Nothing to improve - everything was excellent. All the staff (guide and staff i…" at bounding box center [515, 122] width 70 height 33
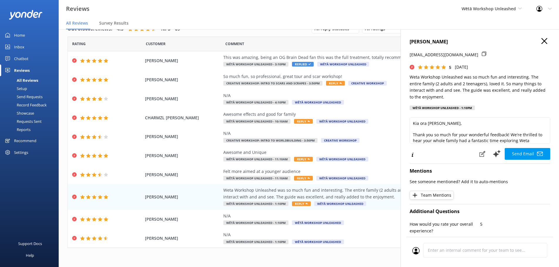
scroll to position [38, 0]
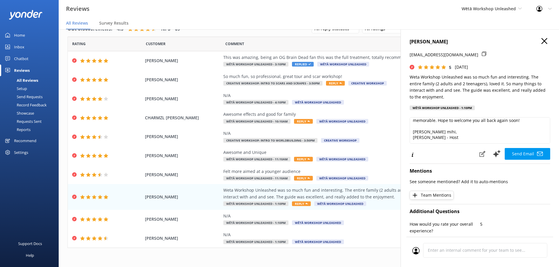
click at [529, 155] on button "Send Email" at bounding box center [527, 154] width 45 height 12
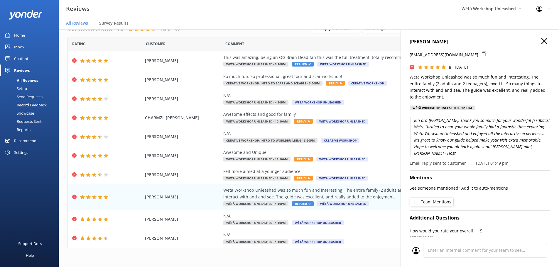
click at [541, 40] on icon "button" at bounding box center [544, 41] width 6 height 6
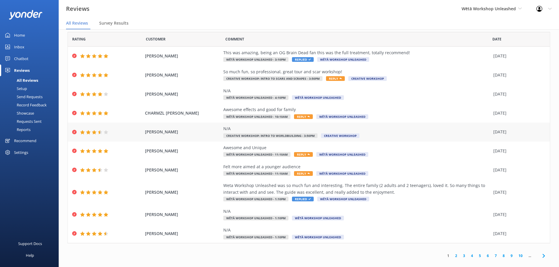
scroll to position [0, 0]
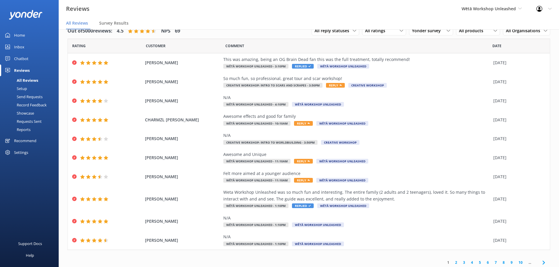
click at [452, 262] on link "2" at bounding box center [456, 263] width 8 height 6
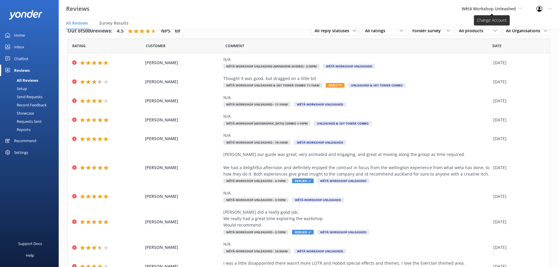
click at [506, 9] on span "Wētā Workshop Unleashed" at bounding box center [489, 9] width 54 height 6
click at [475, 36] on link "Wētā Workshop" at bounding box center [483, 39] width 59 height 14
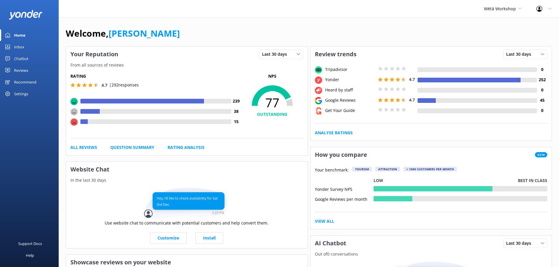
click at [29, 65] on link "Reviews" at bounding box center [29, 71] width 59 height 12
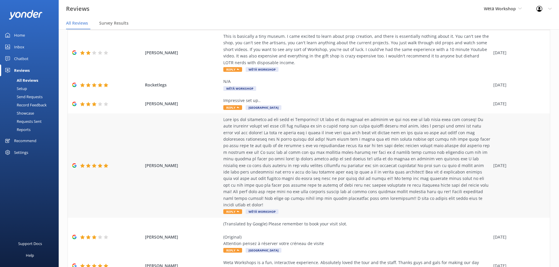
scroll to position [29, 0]
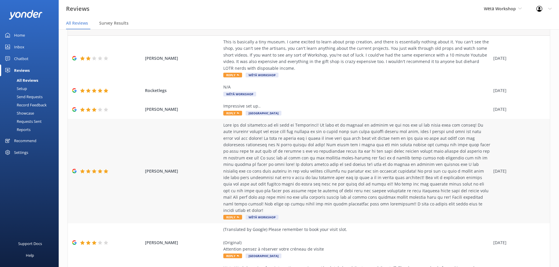
click at [232, 215] on span "Reply" at bounding box center [232, 217] width 19 height 5
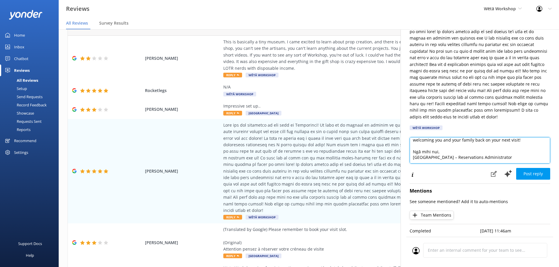
scroll to position [60, 0]
drag, startPoint x: 499, startPoint y: 152, endPoint x: 405, endPoint y: 152, distance: 94.2
click at [405, 152] on div "Charley Swift 5 Sun, 31st Aug 2025 Wētā Workshop Kia ora, Thank you so much for…" at bounding box center [480, 162] width 158 height 267
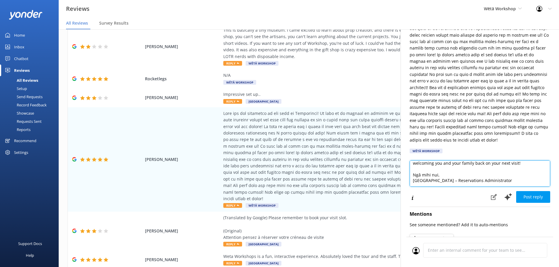
scroll to position [116, 0]
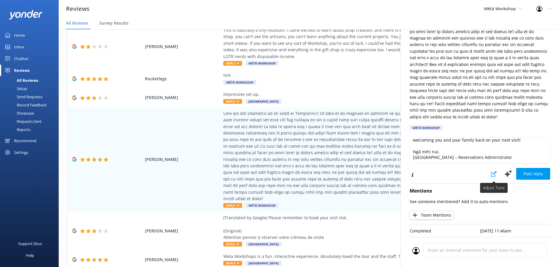
click at [491, 171] on icon at bounding box center [494, 174] width 6 height 6
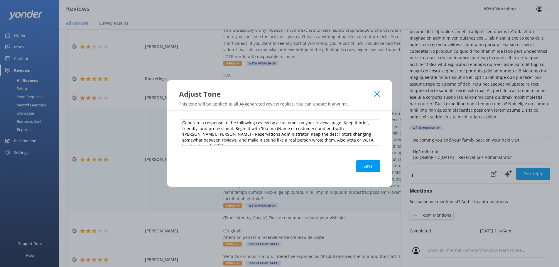
scroll to position [3, 0]
click at [377, 94] on use at bounding box center [377, 94] width 6 height 6
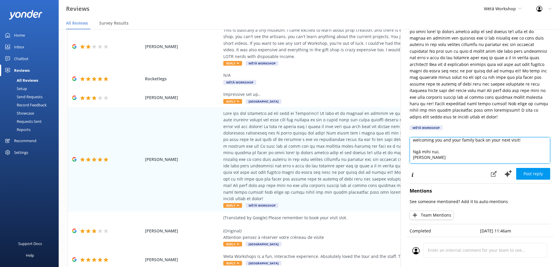
scroll to position [31, 0]
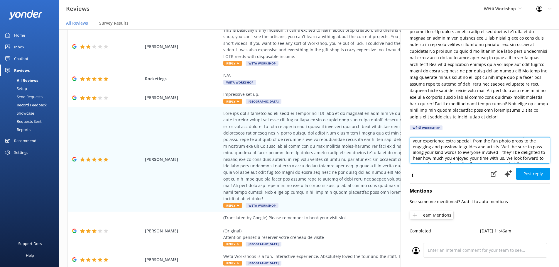
click at [499, 149] on textarea "Kia ora, Thank you so much for your wonderful review! We're thrilled to hear th…" at bounding box center [480, 150] width 141 height 26
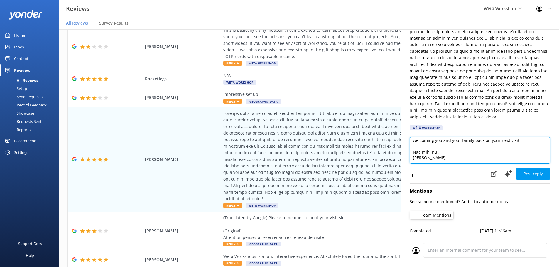
scroll to position [60, 0]
type textarea "Kia ora, Thank you so much for your wonderful review! We're thrilled to hear th…"
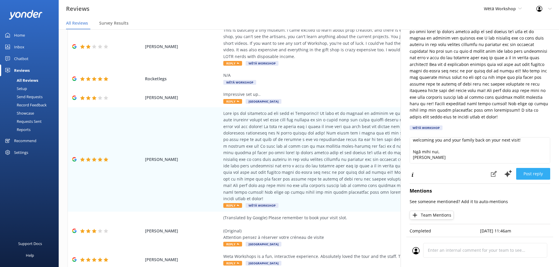
click at [533, 170] on button "Post reply" at bounding box center [533, 174] width 34 height 12
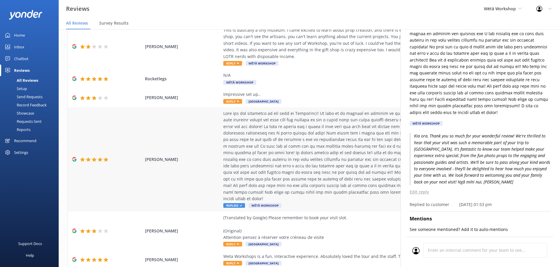
click at [168, 151] on div "Charley Swift Replied Wētā Workshop 31 Aug 2025" at bounding box center [309, 159] width 482 height 104
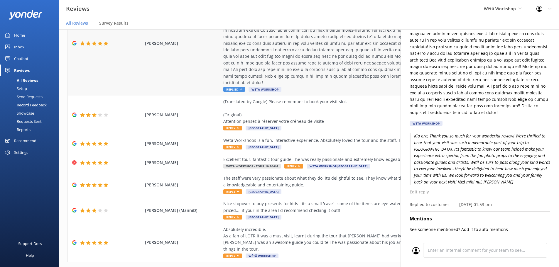
scroll to position [165, 0]
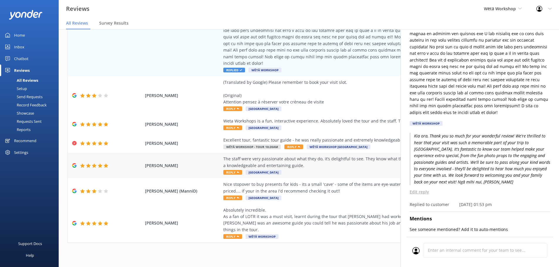
click at [232, 170] on span "Reply" at bounding box center [232, 172] width 19 height 5
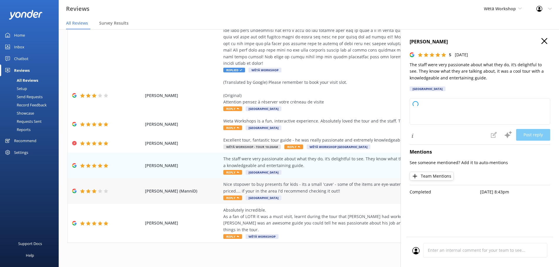
type textarea "Kia ora and thank you so much for your wonderful feedback! We're thrilled to he…"
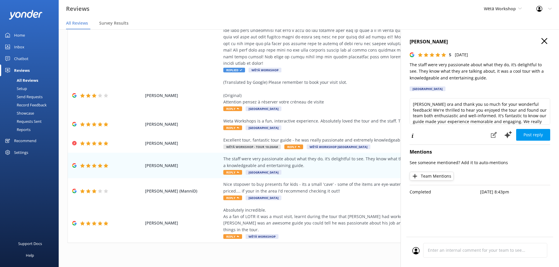
click at [544, 43] on icon "button" at bounding box center [544, 41] width 6 height 6
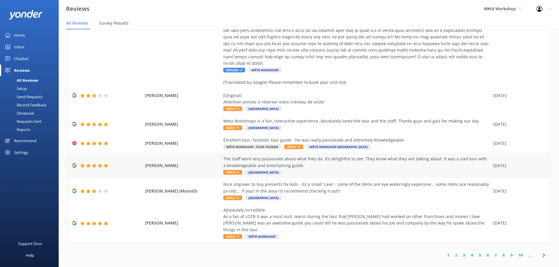
click at [233, 170] on span "Reply" at bounding box center [232, 172] width 19 height 5
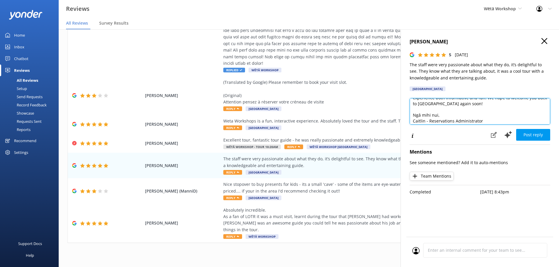
scroll to position [38, 0]
drag, startPoint x: 489, startPoint y: 118, endPoint x: 394, endPoint y: 118, distance: 94.8
click at [394, 118] on div "Out of 5000 reviews: 4.6 NPS 76 All reply statuses All reply statuses Needs a r…" at bounding box center [309, 143] width 500 height 250
type textarea "Kia ora, Thank you so much for your wonderful feedback! We're thrilled to hear …"
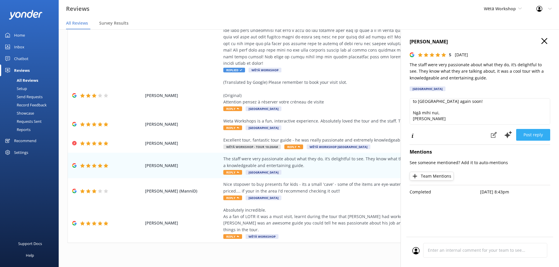
click at [537, 135] on button "Post reply" at bounding box center [533, 135] width 34 height 12
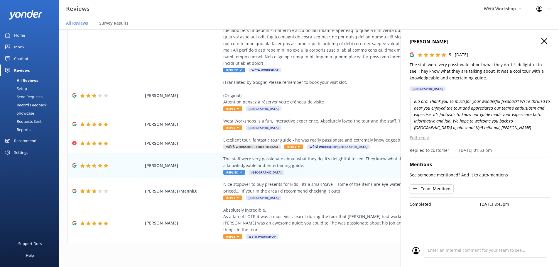
click at [546, 40] on use "button" at bounding box center [544, 41] width 6 height 6
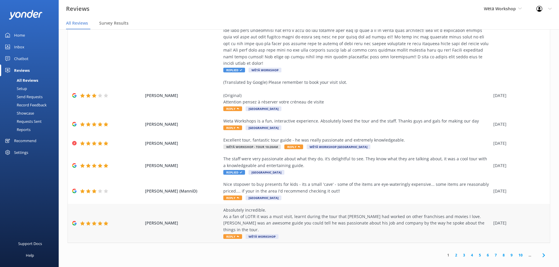
click at [226, 234] on span "Reply" at bounding box center [232, 236] width 19 height 5
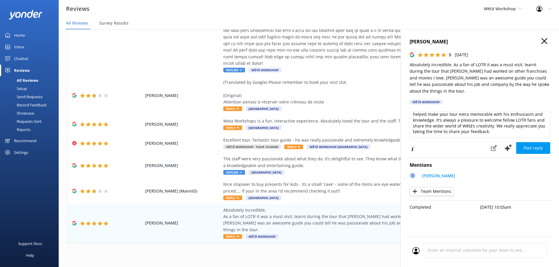
scroll to position [0, 0]
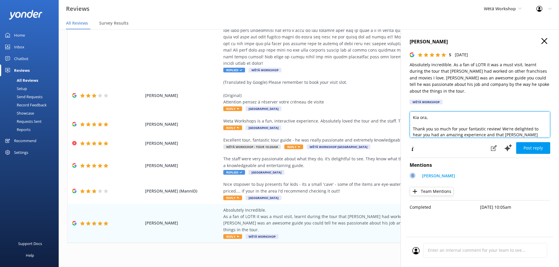
click at [488, 120] on textarea "Kia ora, Thank you so much for your fantastic review! We're delighted to hear y…" at bounding box center [480, 125] width 141 height 26
drag, startPoint x: 488, startPoint y: 127, endPoint x: 403, endPoint y: 127, distance: 84.8
click at [403, 127] on div "Mitchell Hoeboer 5 Thu, 28th Aug 2025 Absolutely incredible. As a fan of LOTR i…" at bounding box center [480, 162] width 158 height 267
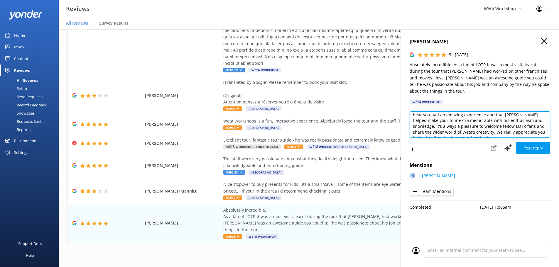
scroll to position [8, 0]
click at [445, 125] on textarea "Kia ora, Thank you so much for your fantastic review! We're delighted to hear y…" at bounding box center [480, 125] width 141 height 26
click at [482, 124] on textarea "Kia ora, Thank you so much for your fantastic review! We're delighted to hear y…" at bounding box center [480, 125] width 141 height 26
click at [473, 113] on textarea "Kia ora, Thank you so much for your fantastic review! We're delighted to hear y…" at bounding box center [480, 125] width 141 height 26
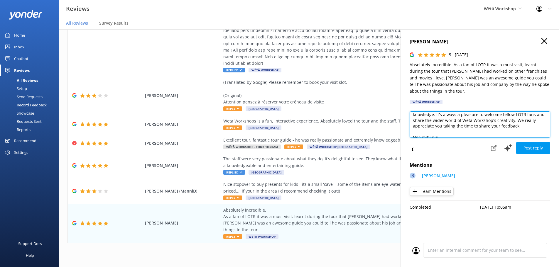
click at [508, 116] on textarea "Kia ora, Thank you so much for your fantastic review! We're delighted to hear y…" at bounding box center [480, 125] width 141 height 26
click at [517, 122] on textarea "Kia ora, Thank you so much for your fantastic review! We're delighted to hear y…" at bounding box center [480, 125] width 141 height 26
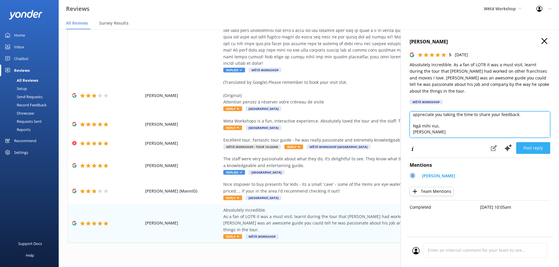
type textarea "Kia ora, Thank you so much for your fantastic review! We're delighted to hear y…"
click at [530, 142] on button "Post reply" at bounding box center [533, 148] width 34 height 12
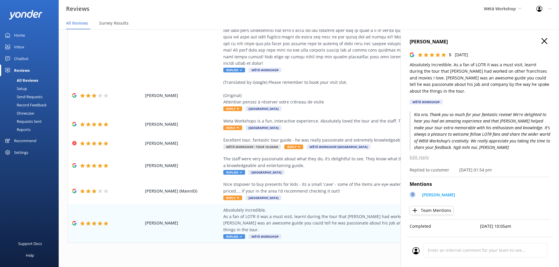
click at [546, 38] on icon "button" at bounding box center [544, 41] width 6 height 6
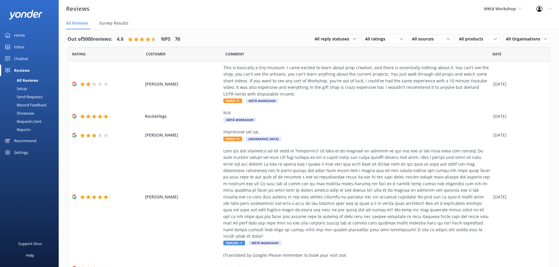
scroll to position [0, 0]
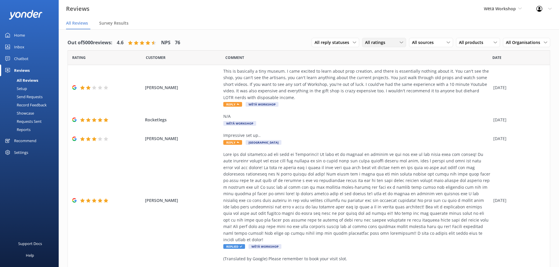
click at [373, 42] on span "All ratings" at bounding box center [377, 42] width 24 height 6
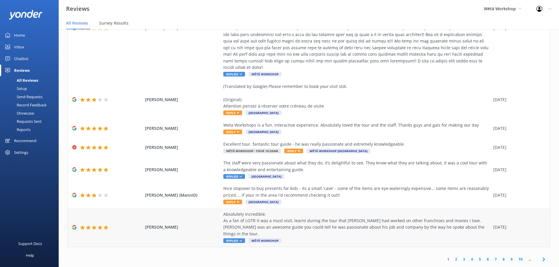
scroll to position [12, 0]
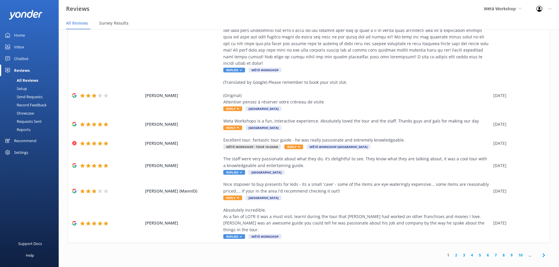
click at [454, 253] on link "2" at bounding box center [456, 256] width 8 height 6
